Goal: Task Accomplishment & Management: Manage account settings

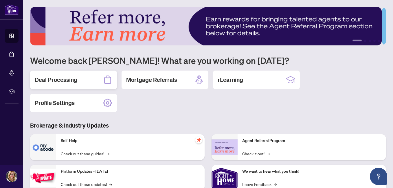
click at [70, 83] on h2 "Deal Processing" at bounding box center [56, 80] width 43 height 8
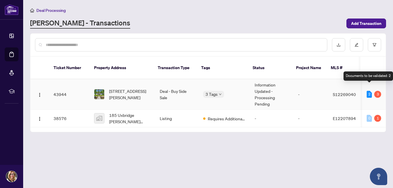
click at [370, 91] on div "2" at bounding box center [369, 94] width 5 height 7
click at [378, 91] on div "3" at bounding box center [378, 94] width 7 height 7
click at [370, 91] on div "2" at bounding box center [369, 94] width 5 height 7
click at [376, 91] on div "3" at bounding box center [378, 94] width 7 height 7
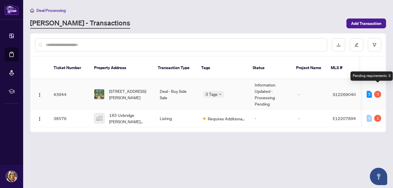
click at [379, 91] on div "3" at bounding box center [378, 94] width 7 height 7
click at [368, 91] on div "2" at bounding box center [369, 94] width 5 height 7
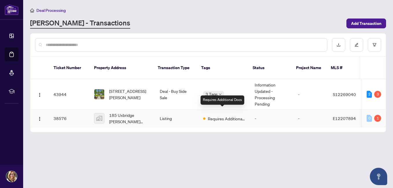
click at [209, 116] on span "Requires Additional Docs" at bounding box center [227, 119] width 38 height 6
